Goal: Navigation & Orientation: Find specific page/section

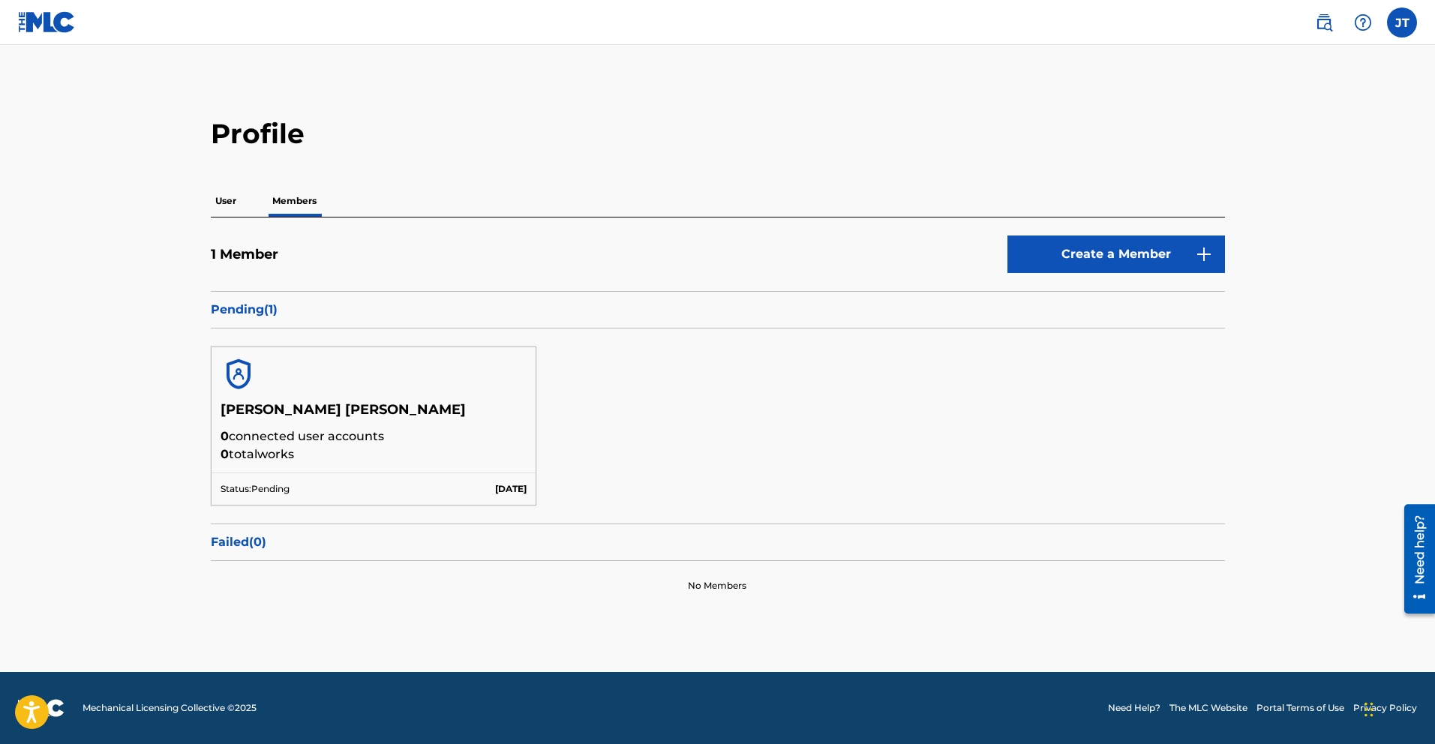
click at [218, 197] on p "User" at bounding box center [226, 201] width 30 height 32
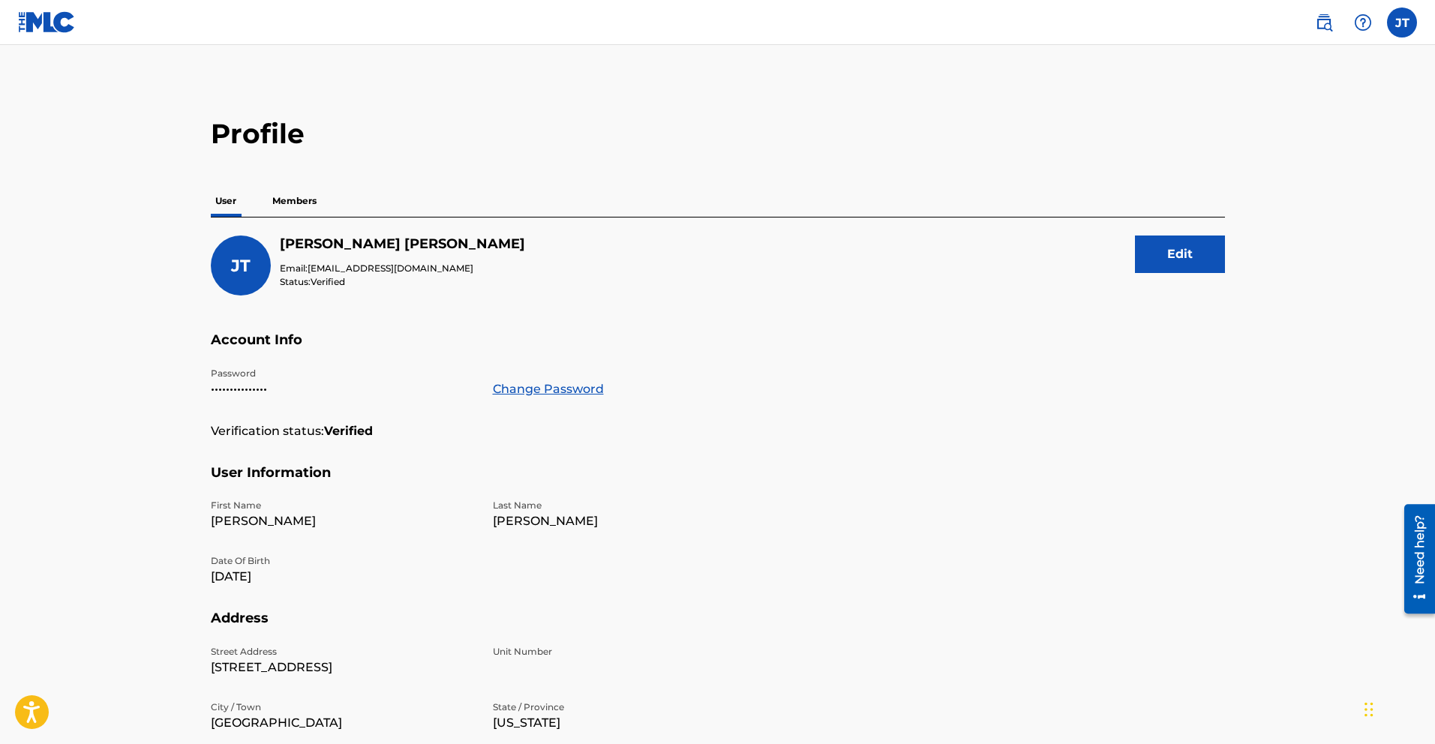
click at [32, 24] on img at bounding box center [47, 22] width 58 height 22
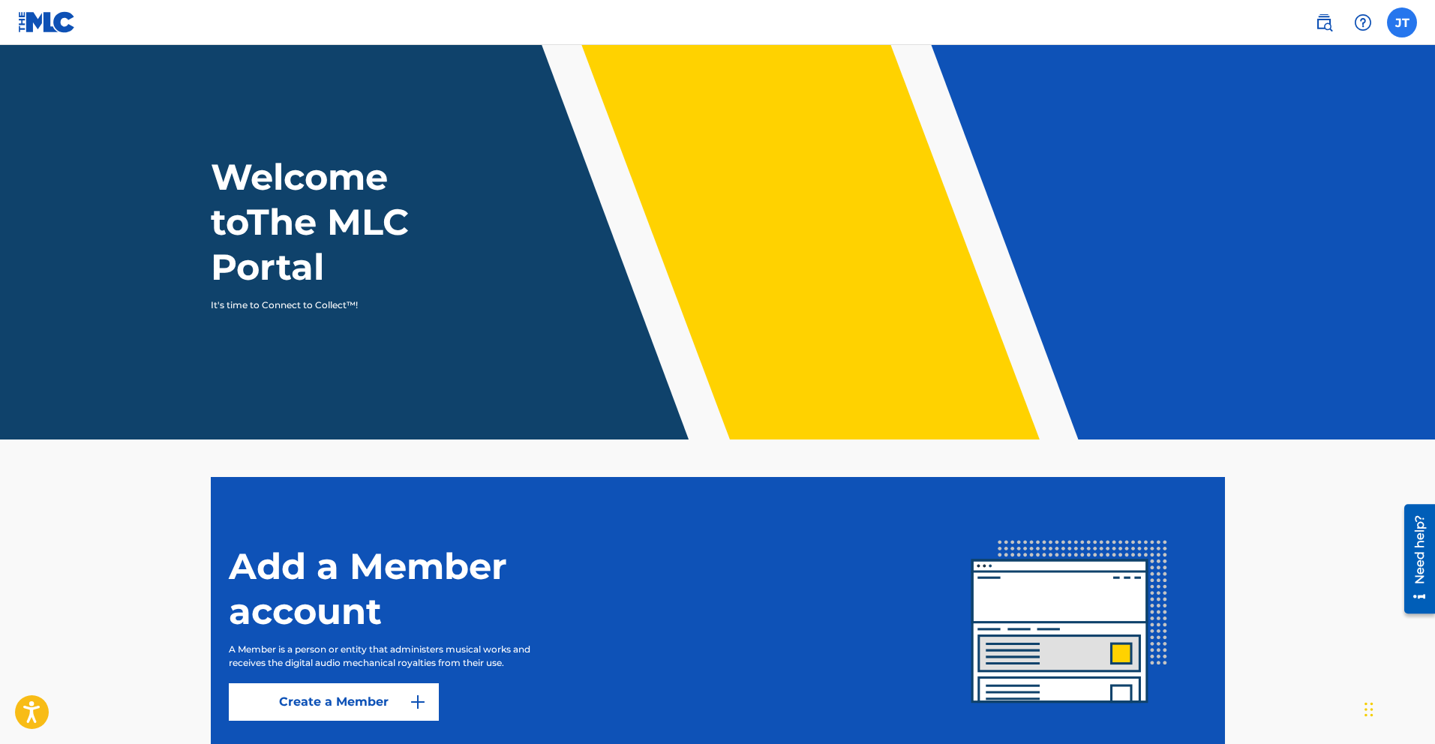
click at [1396, 22] on label at bounding box center [1402, 23] width 30 height 30
click at [1402, 23] on input "[PERSON_NAME] [PERSON_NAME] [EMAIL_ADDRESS][DOMAIN_NAME] Notification Preferenc…" at bounding box center [1402, 23] width 0 height 0
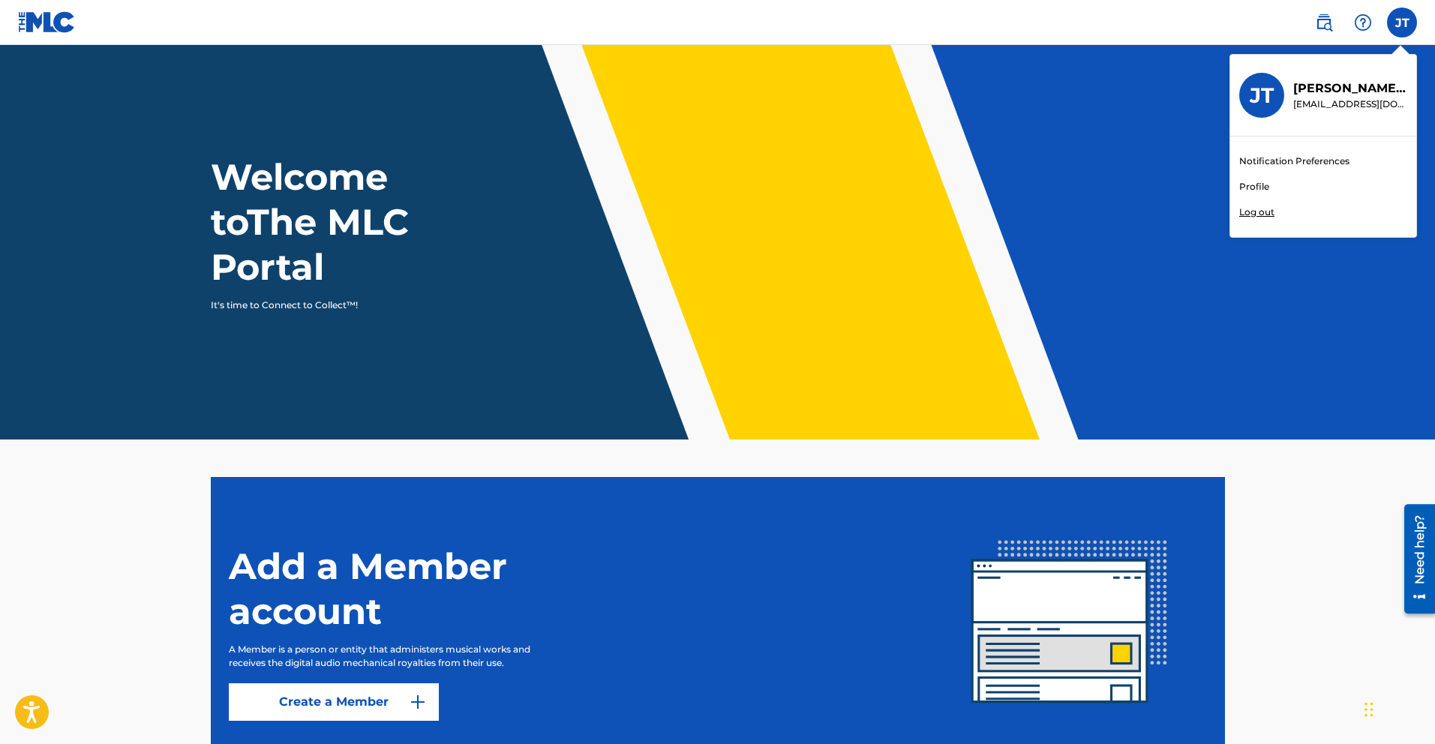
click at [1255, 184] on link "Profile" at bounding box center [1255, 187] width 30 height 14
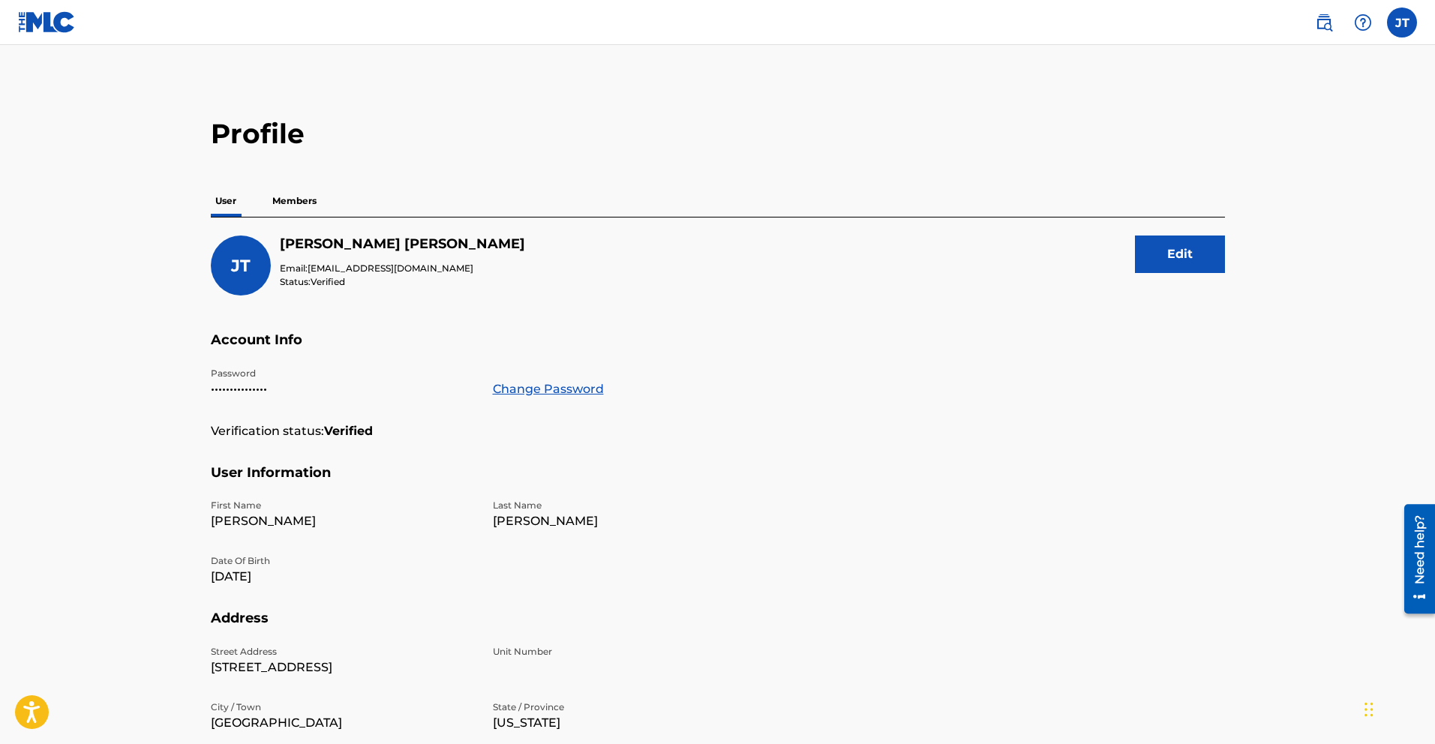
click at [295, 198] on p "Members" at bounding box center [294, 201] width 53 height 32
